Goal: Information Seeking & Learning: Learn about a topic

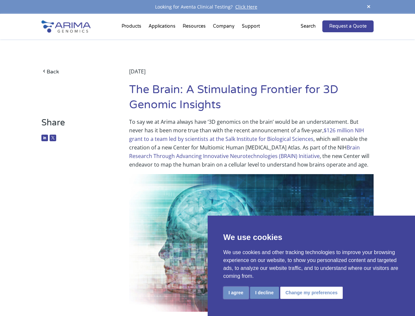
click at [236, 292] on button "I agree" at bounding box center [236, 292] width 25 height 12
click at [264, 292] on img at bounding box center [251, 242] width 245 height 137
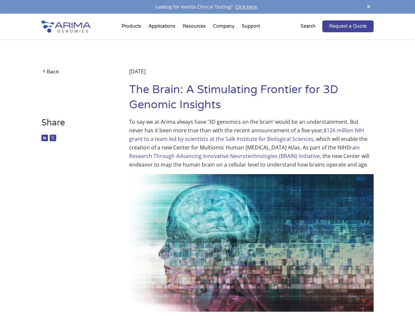
click at [311, 292] on img at bounding box center [251, 242] width 245 height 137
click at [369, 7] on span at bounding box center [369, 7] width 10 height 9
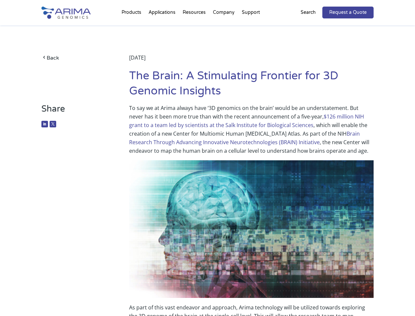
click at [207, 165] on img at bounding box center [251, 228] width 245 height 137
click at [133, 28] on div "Back [DATE] The Brain: A Stimulating Frontier for 3D Genomic Insights" at bounding box center [207, 64] width 332 height 78
click at [195, 28] on div "Back [DATE] The Brain: A Stimulating Frontier for 3D Genomic Insights" at bounding box center [207, 64] width 332 height 78
click at [224, 28] on div "Back [DATE] The Brain: A Stimulating Frontier for 3D Genomic Insights" at bounding box center [207, 64] width 332 height 78
click at [251, 28] on div "Back [DATE] The Brain: A Stimulating Frontier for 3D Genomic Insights" at bounding box center [207, 64] width 332 height 78
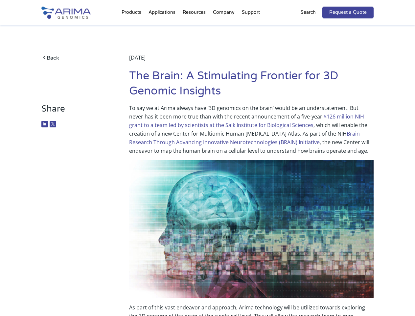
click at [312, 26] on div "Back [DATE] The Brain: A Stimulating Frontier for 3D Genomic Insights" at bounding box center [207, 64] width 332 height 78
